Goal: Navigation & Orientation: Find specific page/section

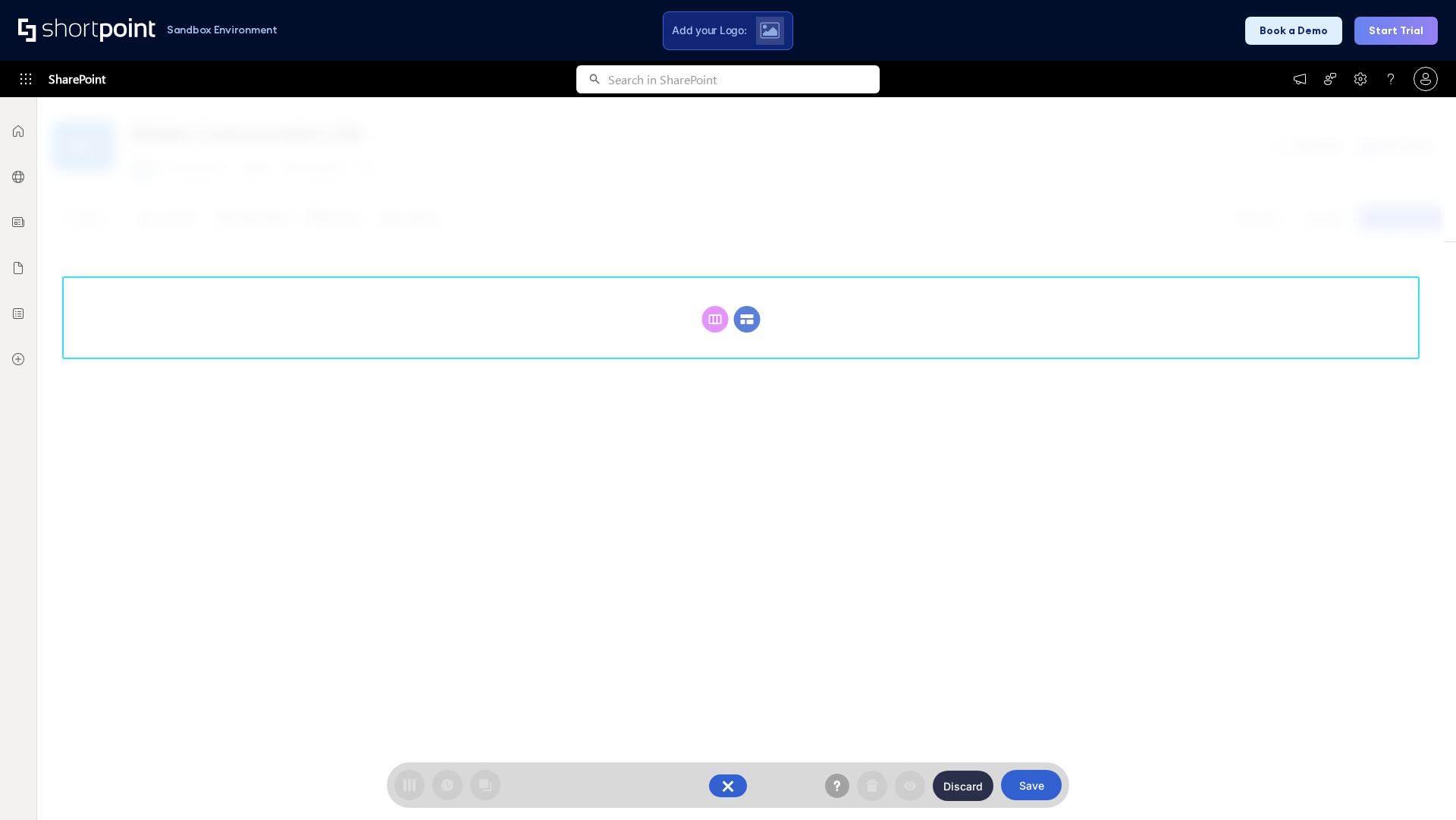
click at [747, 319] on circle at bounding box center [747, 319] width 26 height 26
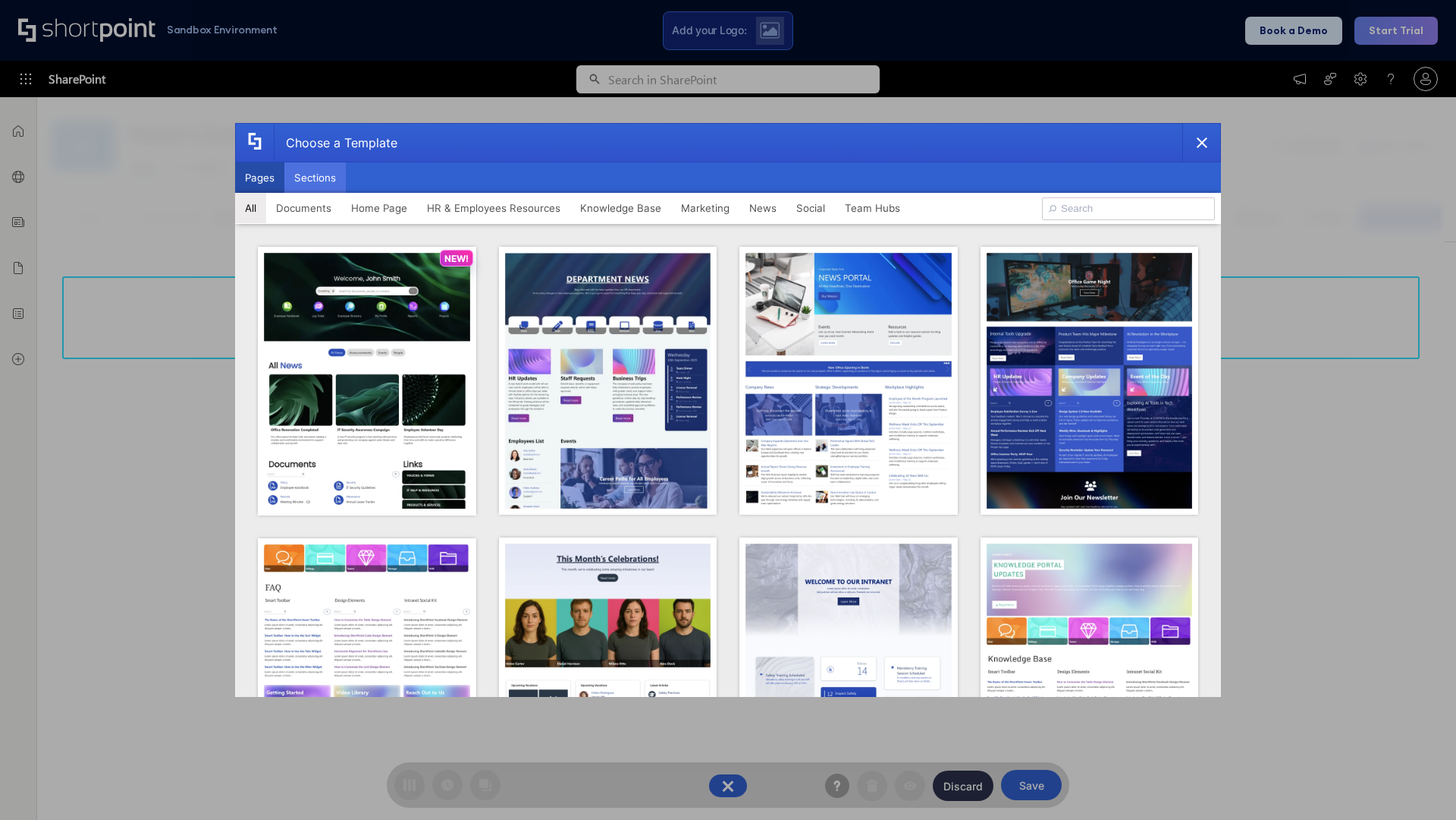
click at [315, 178] on button "Sections" at bounding box center [315, 178] width 61 height 31
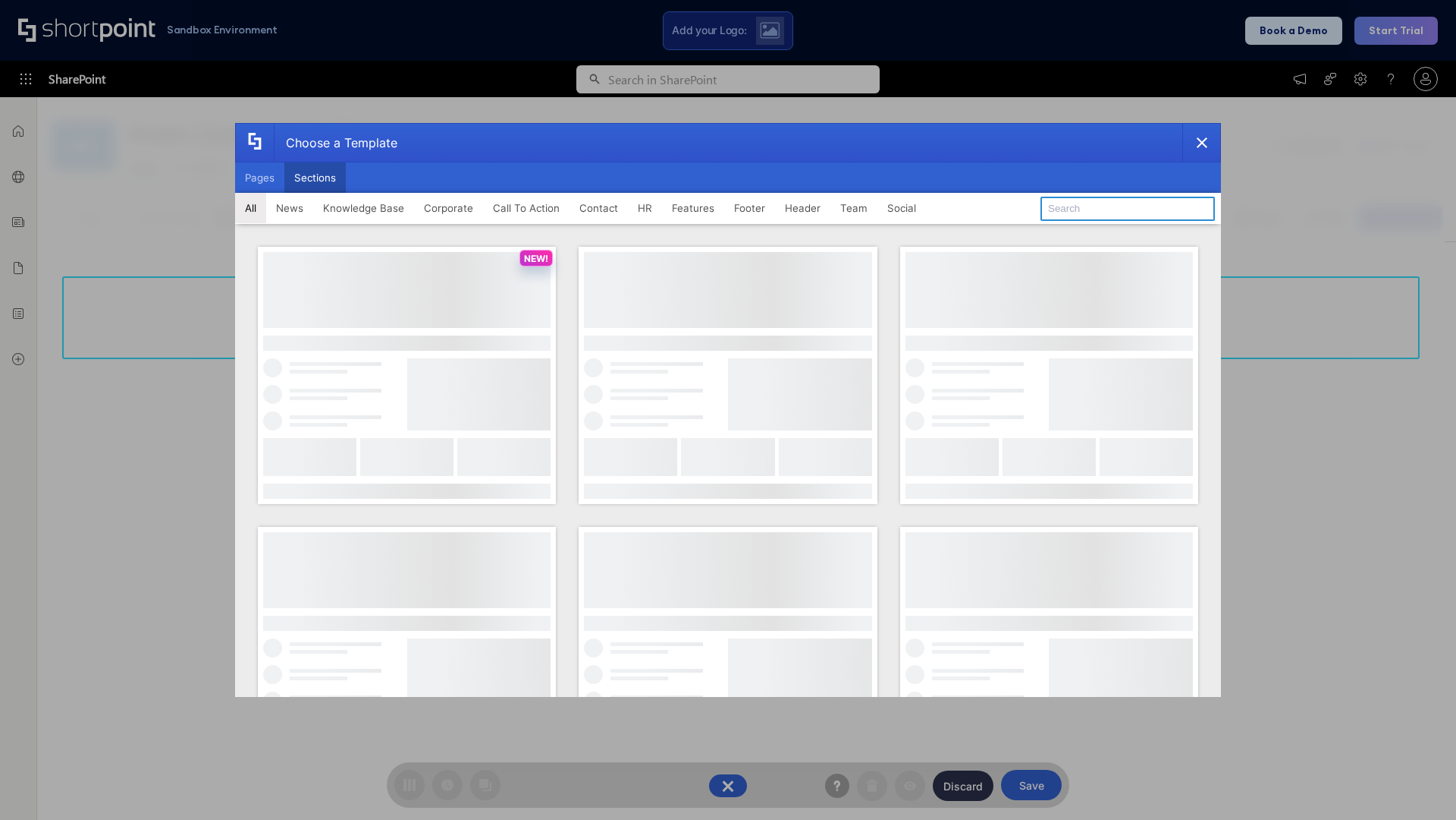
type input "Team Dashboard 2"
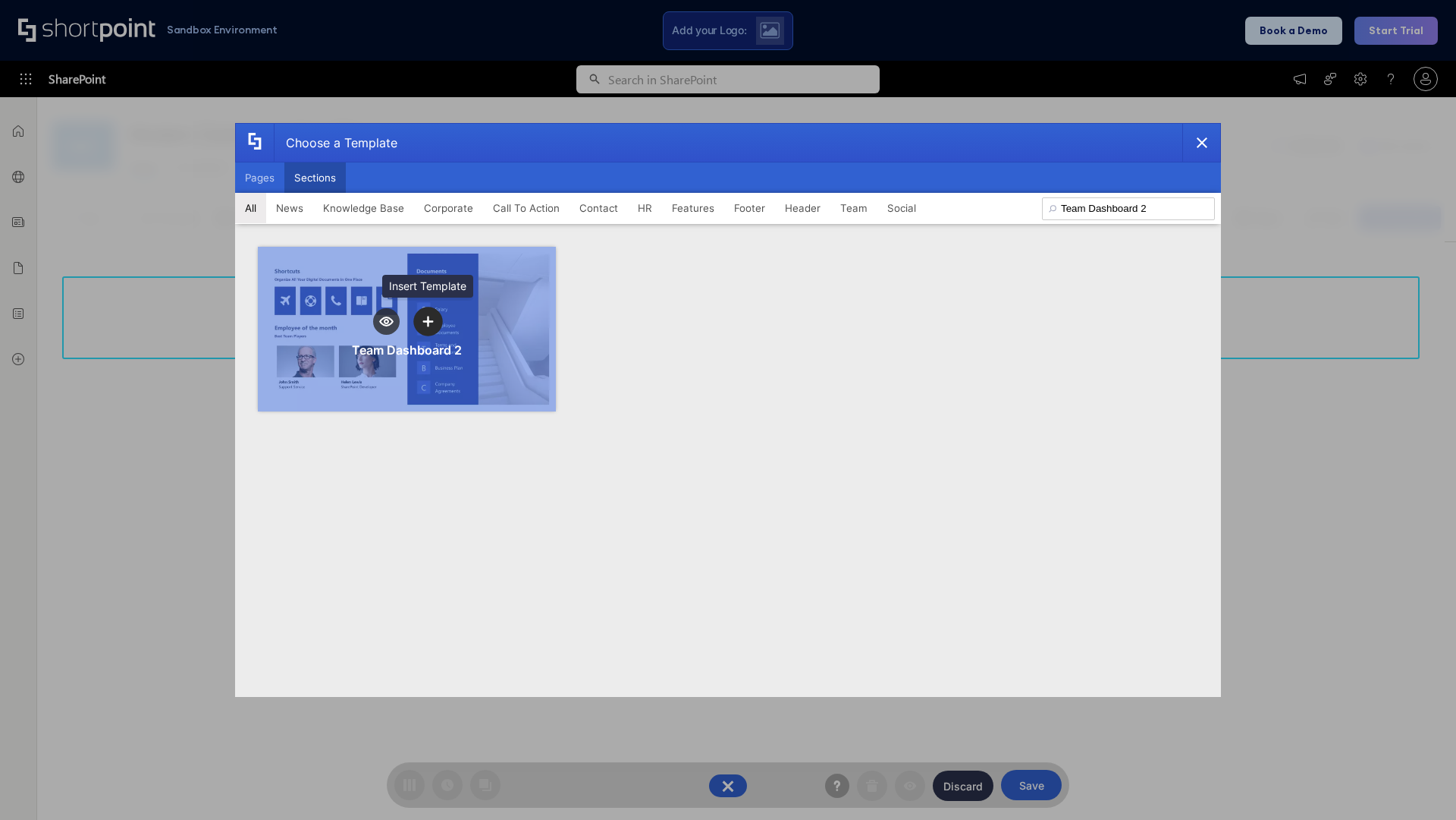
click at [428, 321] on icon "template selector" at bounding box center [428, 321] width 11 height 11
